Goal: Use online tool/utility: Utilize a website feature to perform a specific function

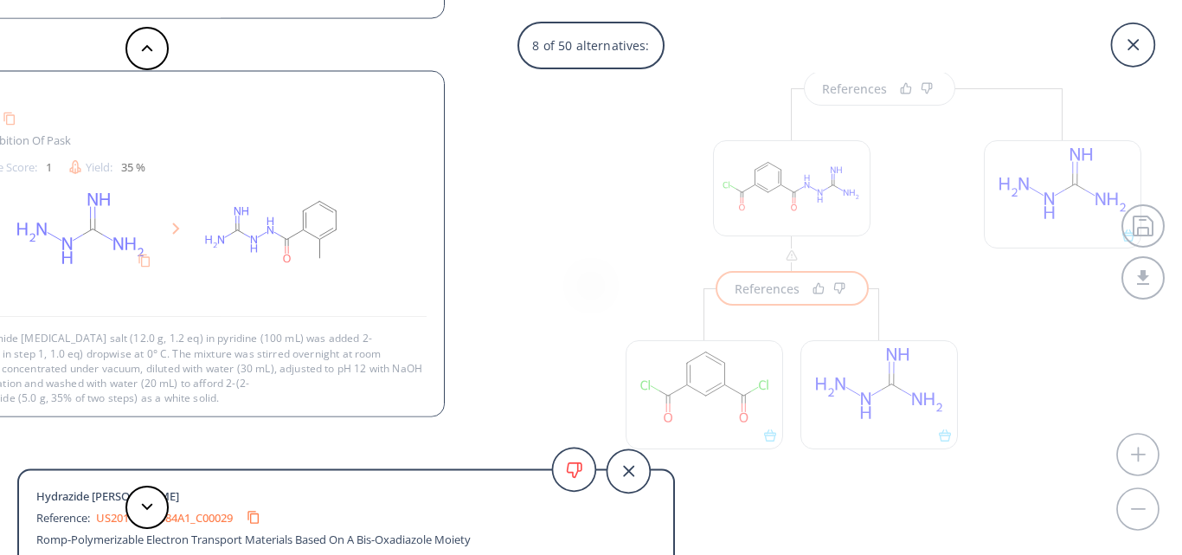
scroll to position [3, 0]
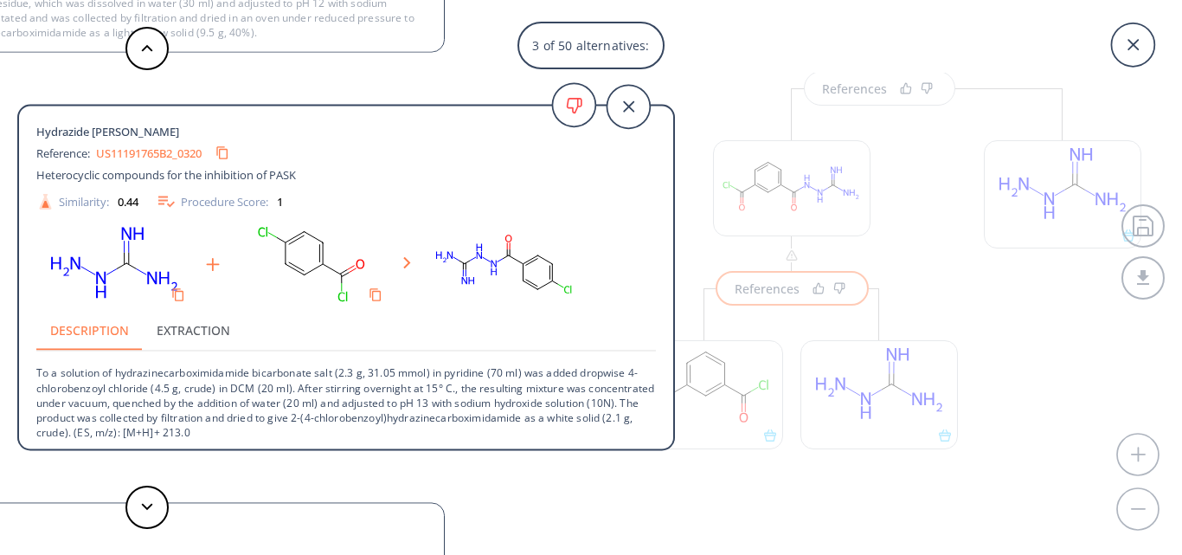
click at [112, 376] on p "To a solution of hydrazinecarboximidamide bicarbonate salt (2.3 g, 31.05 mmol) …" at bounding box center [346, 395] width 620 height 88
drag, startPoint x: 113, startPoint y: 373, endPoint x: 336, endPoint y: 370, distance: 222.4
click at [336, 370] on p "To a solution of hydrazinecarboximidamide bicarbonate salt (2.3 g, 31.05 mmol) …" at bounding box center [346, 395] width 620 height 88
copy p "hydrazinecarboximidamide bicarbonate salt"
click at [1130, 43] on icon at bounding box center [1132, 44] width 43 height 43
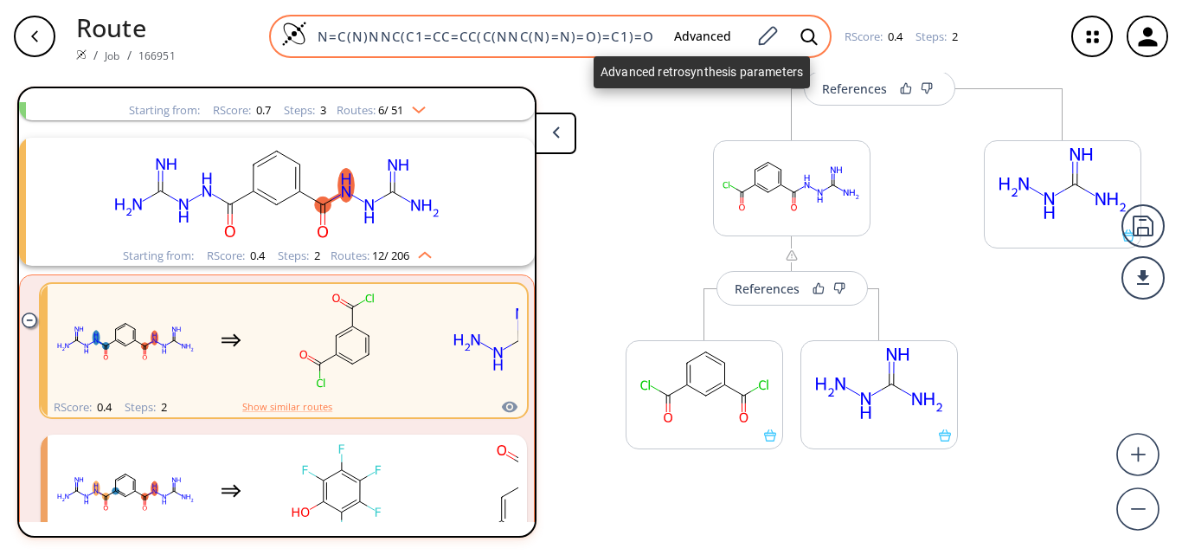
drag, startPoint x: 318, startPoint y: 36, endPoint x: 709, endPoint y: 45, distance: 391.2
click at [709, 45] on div "N=C(N)NNC(C1=CC=CC(C(NNC(N)=N)=O)=C1)=O Advanced" at bounding box center [550, 36] width 562 height 43
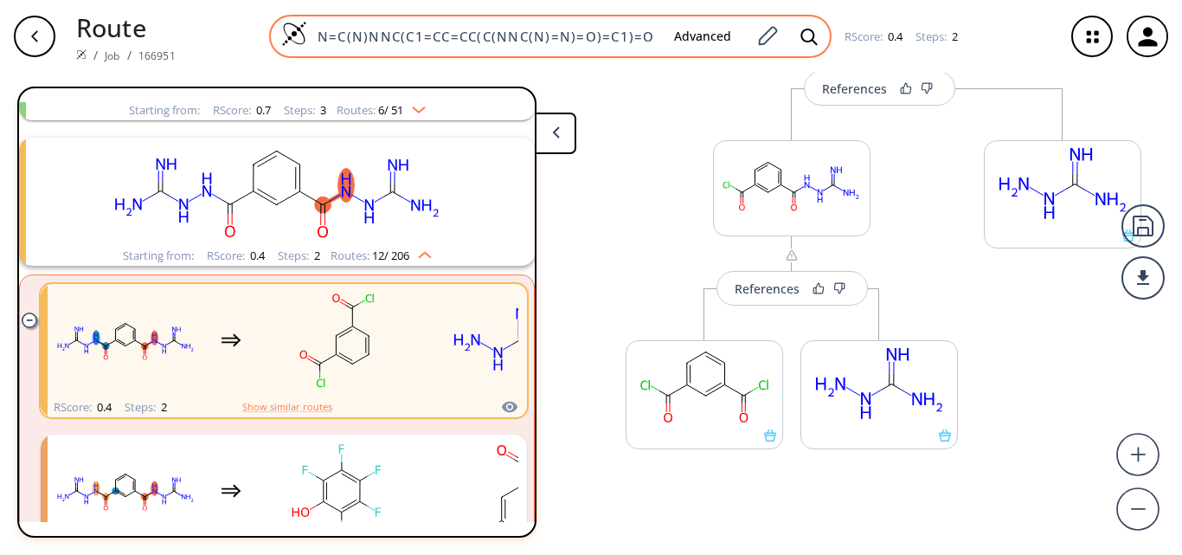
paste input "NC(N)=N.OC(O"
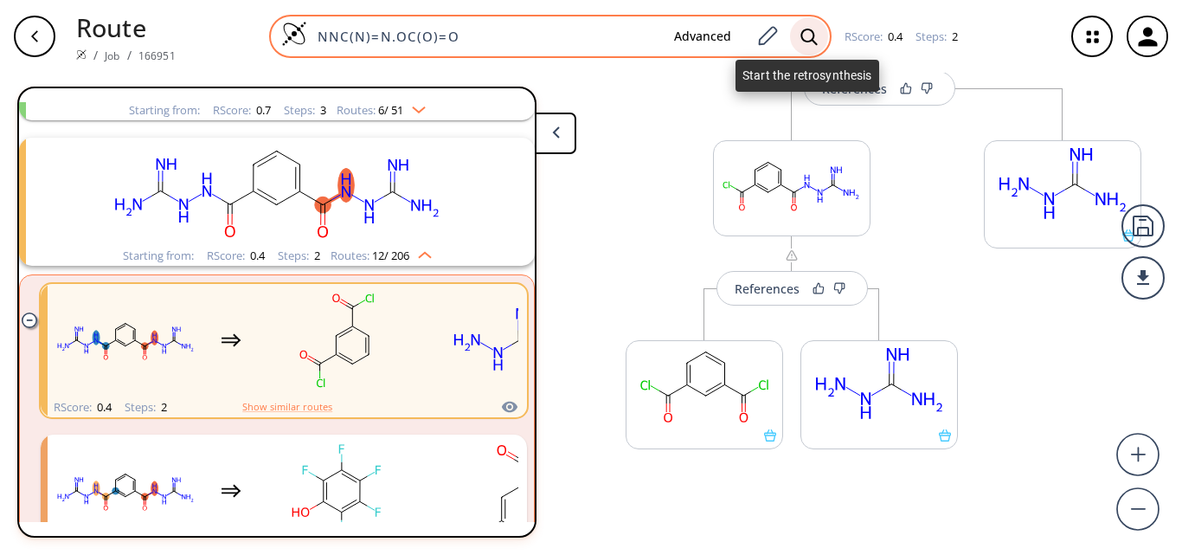
type input "NNC(N)=N.OC(O)=O"
click at [809, 35] on icon at bounding box center [808, 37] width 17 height 18
click at [803, 32] on icon at bounding box center [808, 37] width 17 height 18
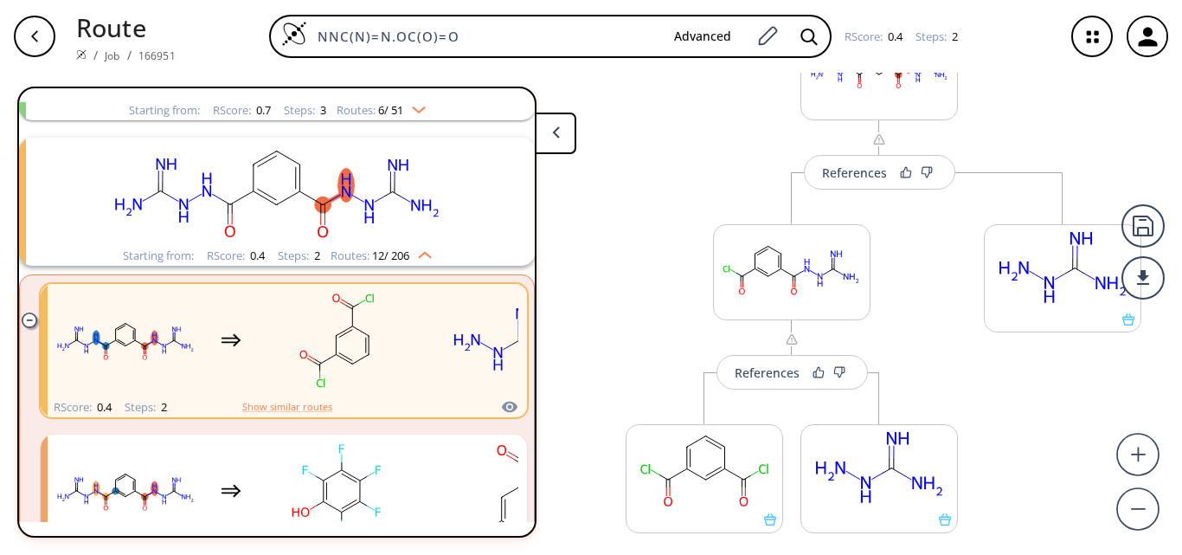
scroll to position [0, 0]
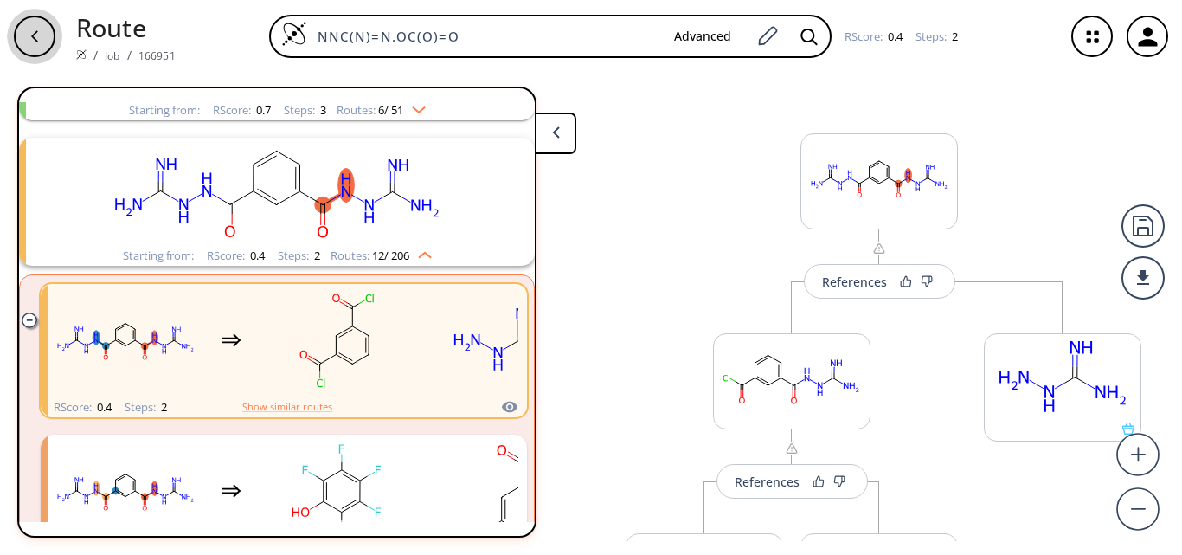
click at [27, 37] on div "button" at bounding box center [35, 37] width 42 height 42
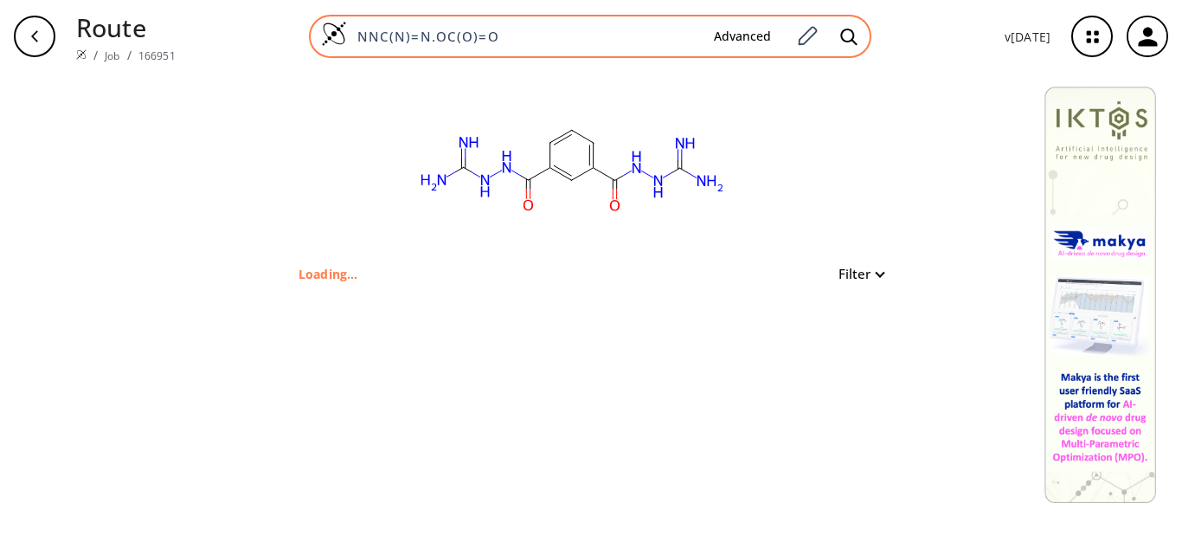
click at [523, 40] on input "NNC(N)=N.OC(O)=O" at bounding box center [523, 36] width 353 height 17
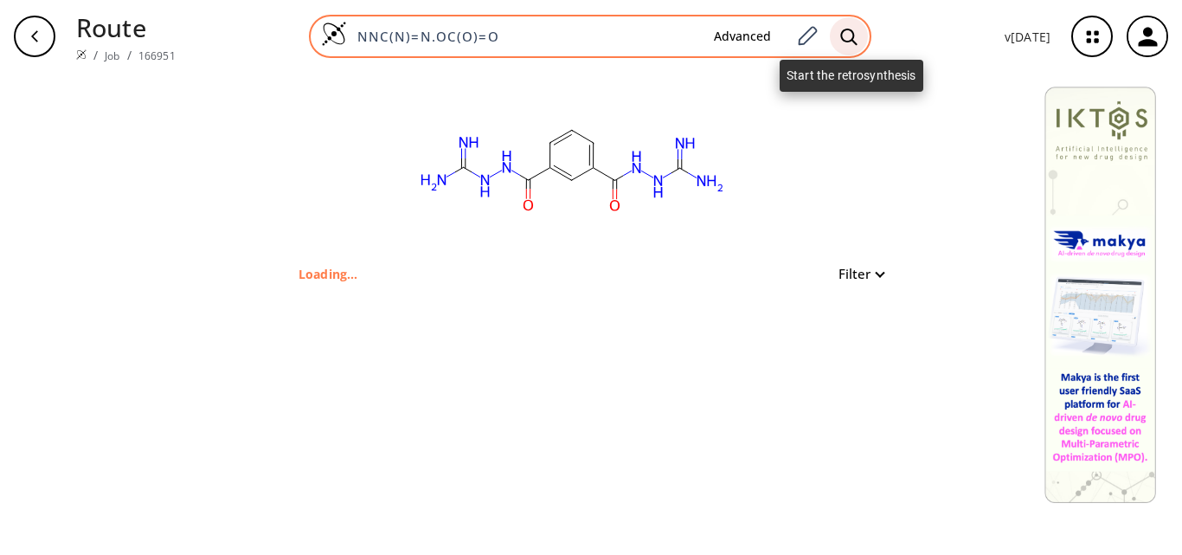
click at [851, 34] on icon at bounding box center [848, 37] width 17 height 18
